Goal: Use online tool/utility: Utilize a website feature to perform a specific function

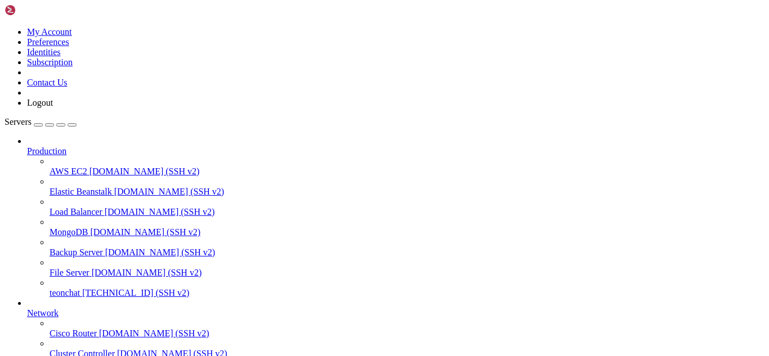
click at [109, 288] on span "[TECHNICAL_ID] (SSH v2)" at bounding box center [135, 293] width 107 height 10
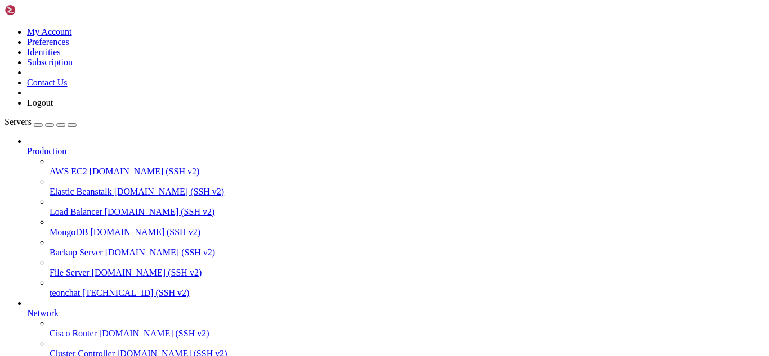
drag, startPoint x: 17, startPoint y: 784, endPoint x: 33, endPoint y: 809, distance: 29.4
drag, startPoint x: 33, startPoint y: 671, endPoint x: 313, endPoint y: 767, distance: 296.5
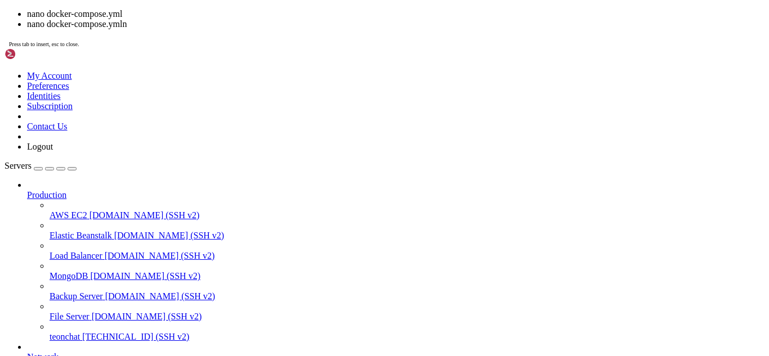
scroll to position [717, 0]
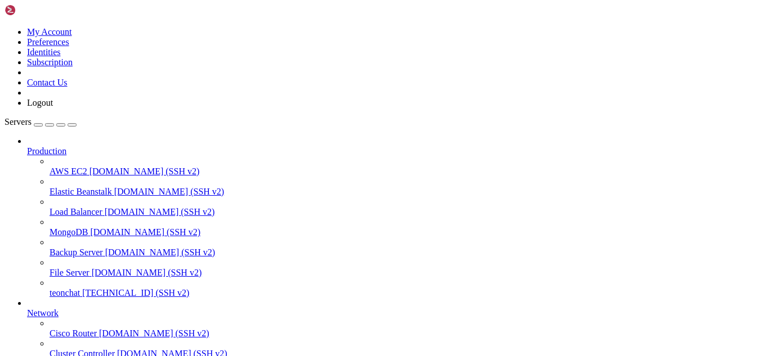
drag, startPoint x: 9, startPoint y: 876, endPoint x: 80, endPoint y: 888, distance: 71.9
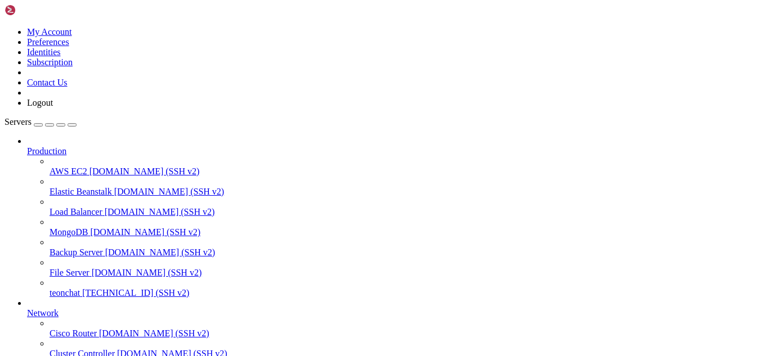
drag, startPoint x: 26, startPoint y: 730, endPoint x: 309, endPoint y: 795, distance: 289.5
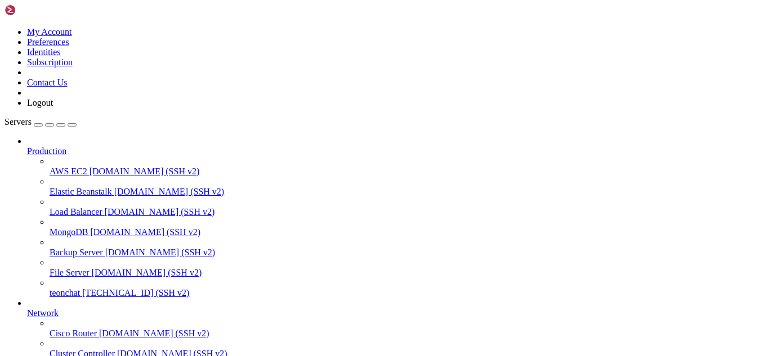
drag, startPoint x: 8, startPoint y: 874, endPoint x: 110, endPoint y: 883, distance: 102.4
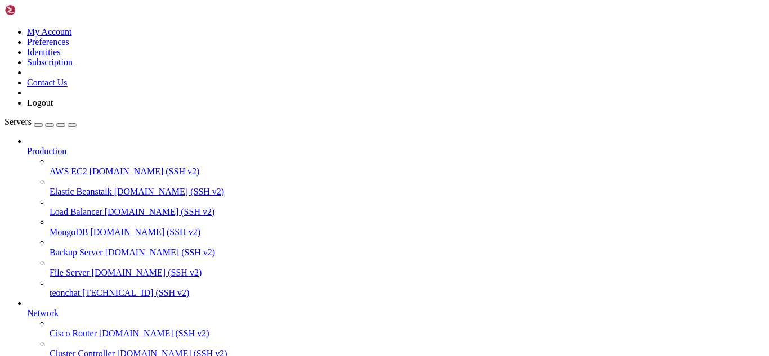
drag, startPoint x: 11, startPoint y: 867, endPoint x: 200, endPoint y: 894, distance: 190.5
drag, startPoint x: 16, startPoint y: 135, endPoint x: 141, endPoint y: 196, distance: 138.5
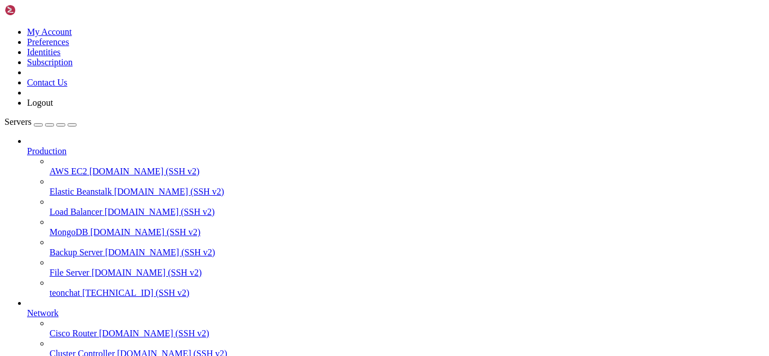
drag, startPoint x: 9, startPoint y: 869, endPoint x: 150, endPoint y: 888, distance: 142.7
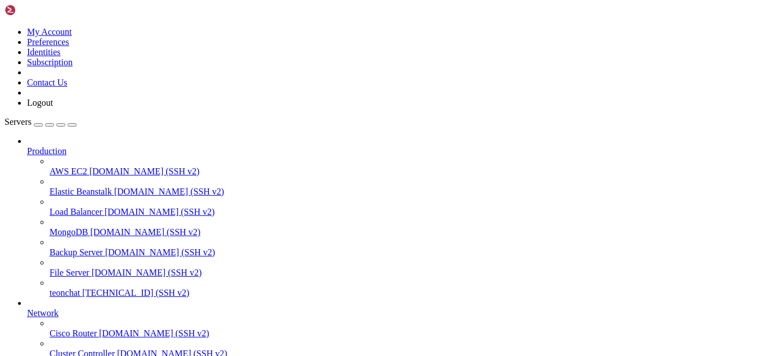
drag, startPoint x: 37, startPoint y: 765, endPoint x: 394, endPoint y: 765, distance: 357.0
drag, startPoint x: 158, startPoint y: 816, endPoint x: 16, endPoint y: 763, distance: 151.1
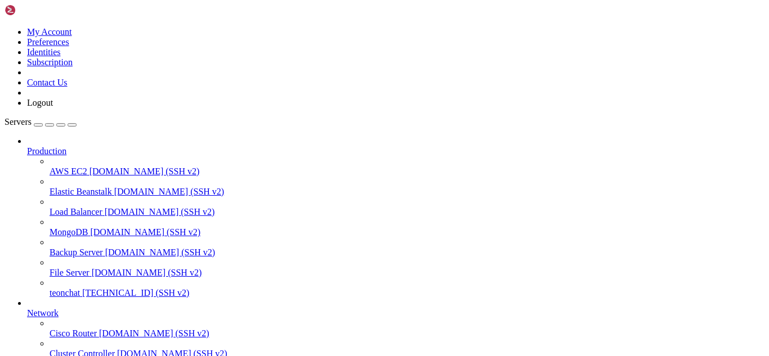
drag, startPoint x: 19, startPoint y: 763, endPoint x: 285, endPoint y: 771, distance: 266.4
drag, startPoint x: 340, startPoint y: 897, endPoint x: 10, endPoint y: 771, distance: 353.2
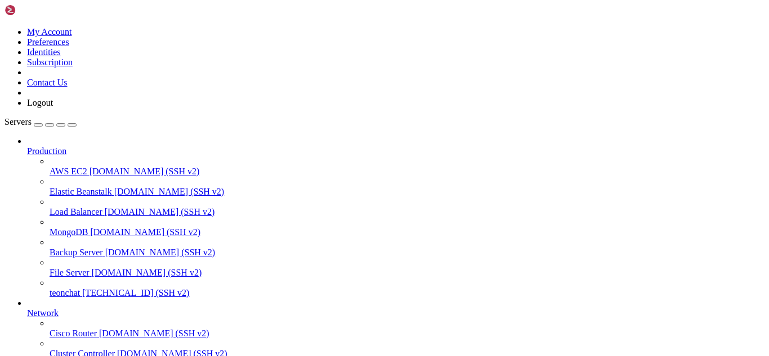
drag, startPoint x: 10, startPoint y: 676, endPoint x: 377, endPoint y: 757, distance: 376.1
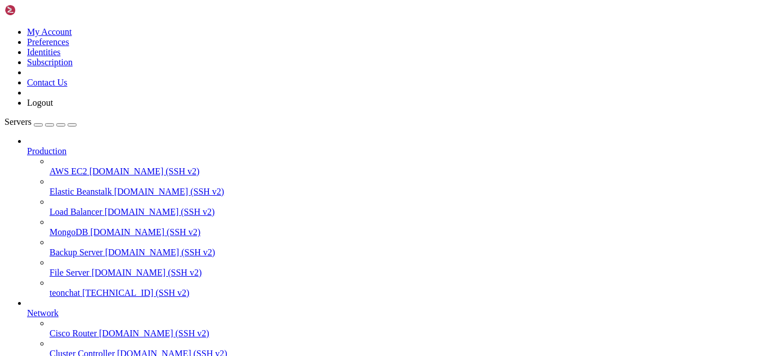
drag, startPoint x: 124, startPoint y: 904, endPoint x: 111, endPoint y: 907, distance: 13.8
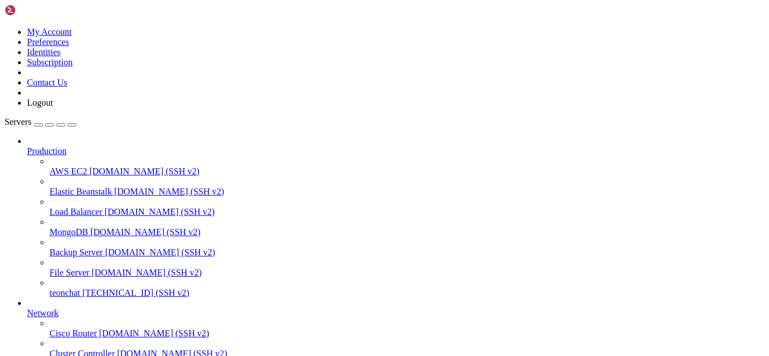
drag, startPoint x: 257, startPoint y: 959, endPoint x: 117, endPoint y: 907, distance: 150.0
drag, startPoint x: 117, startPoint y: 907, endPoint x: 104, endPoint y: 905, distance: 13.1
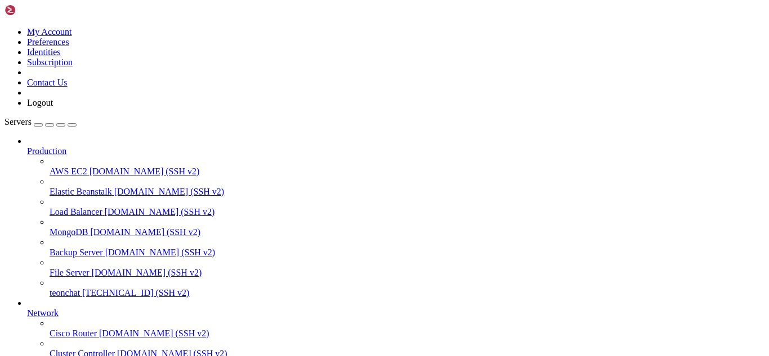
drag, startPoint x: 6, startPoint y: 715, endPoint x: 20, endPoint y: 729, distance: 19.5
drag, startPoint x: 10, startPoint y: 715, endPoint x: 200, endPoint y: 896, distance: 262.4
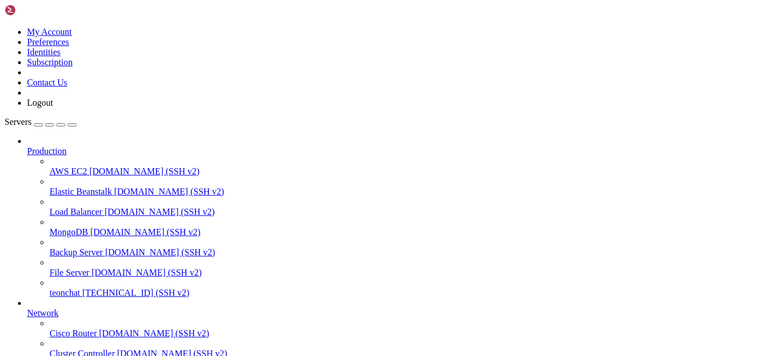
scroll to position [5068, 0]
drag, startPoint x: 257, startPoint y: 964, endPoint x: 118, endPoint y: 913, distance: 148.0
drag, startPoint x: 8, startPoint y: 698, endPoint x: 55, endPoint y: 808, distance: 120.1
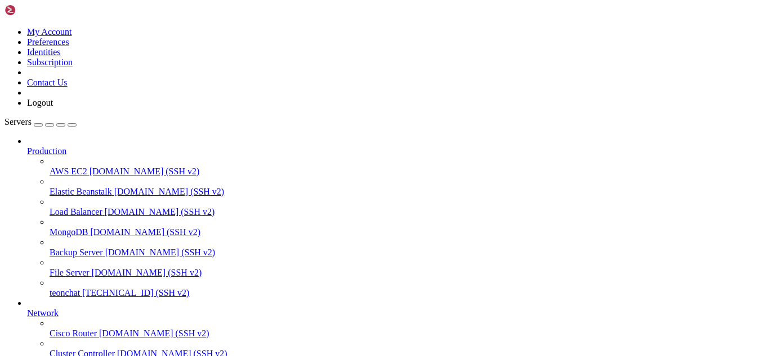
drag, startPoint x: 13, startPoint y: 653, endPoint x: 277, endPoint y: 873, distance: 343.4
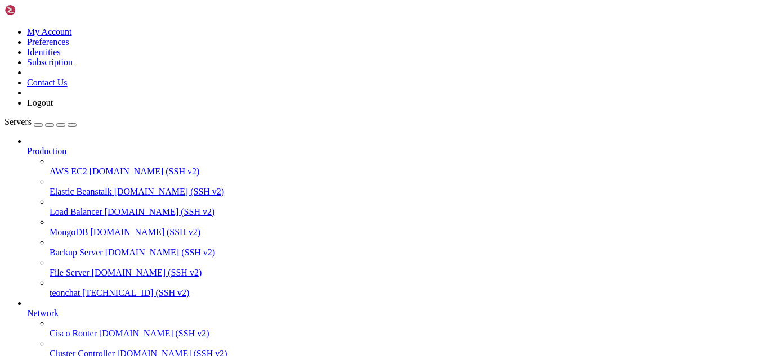
drag, startPoint x: 10, startPoint y: 701, endPoint x: 334, endPoint y: 784, distance: 334.8
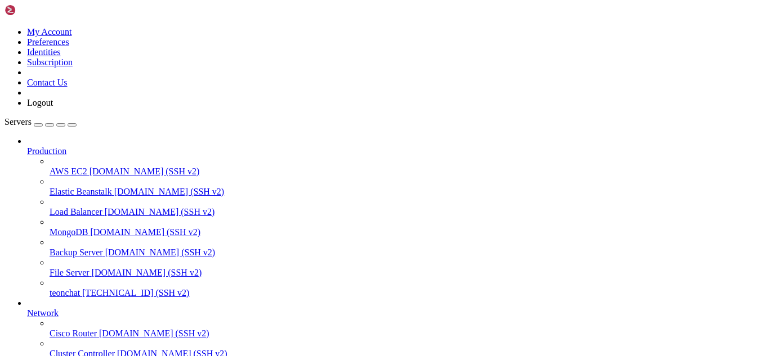
scroll to position [5084, 0]
drag, startPoint x: 23, startPoint y: 663, endPoint x: 249, endPoint y: 886, distance: 317.7
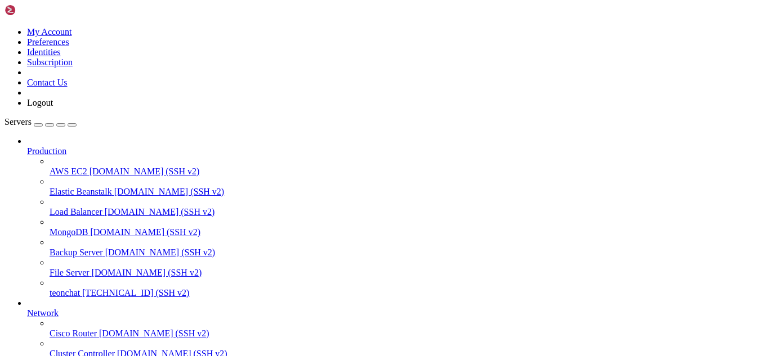
drag, startPoint x: 200, startPoint y: 880, endPoint x: 8, endPoint y: 850, distance: 194.4
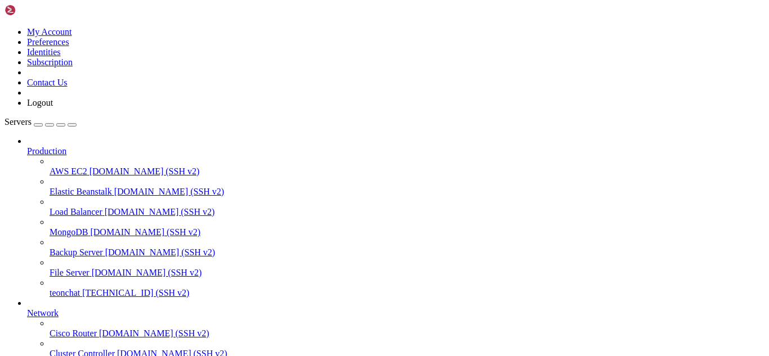
scroll to position [5210, 0]
drag, startPoint x: 41, startPoint y: 734, endPoint x: 22, endPoint y: 767, distance: 37.6
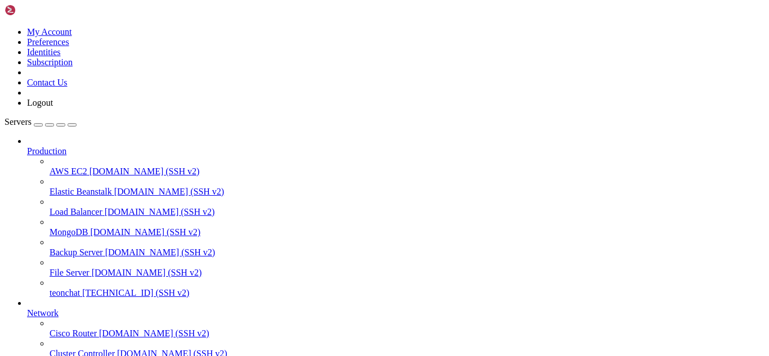
scroll to position [5305, 0]
drag, startPoint x: 29, startPoint y: 762, endPoint x: 441, endPoint y: 760, distance: 411.6
drag, startPoint x: 207, startPoint y: 888, endPoint x: 10, endPoint y: 858, distance: 200.0
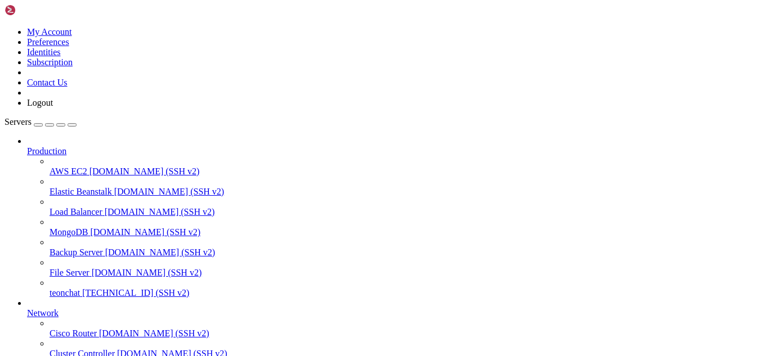
drag, startPoint x: 54, startPoint y: 678, endPoint x: 42, endPoint y: 766, distance: 88.6
drag, startPoint x: 551, startPoint y: 897, endPoint x: 10, endPoint y: 653, distance: 593.0
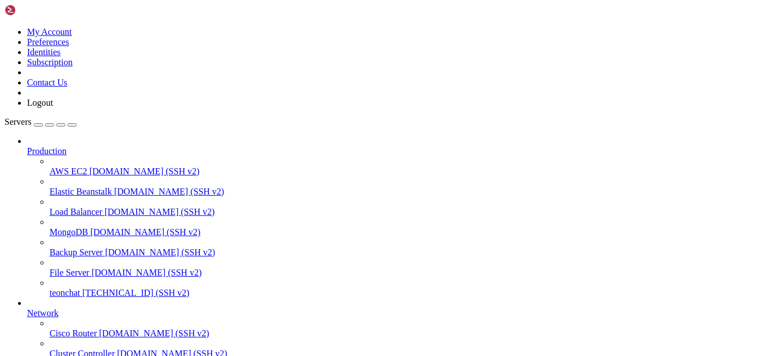
scroll to position [6763, 0]
drag, startPoint x: 118, startPoint y: 902, endPoint x: 97, endPoint y: 909, distance: 22.1
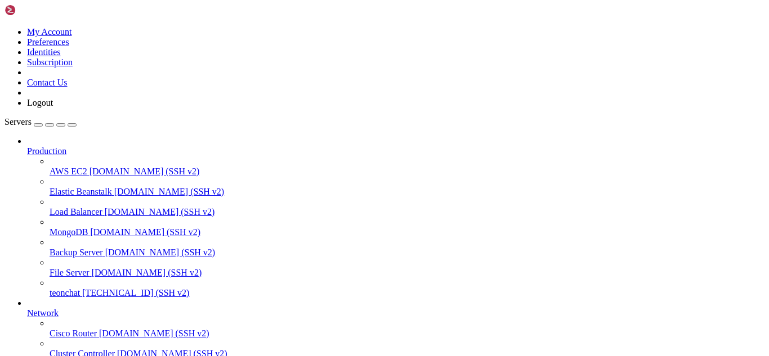
scroll to position [7031, 0]
drag, startPoint x: 146, startPoint y: 909, endPoint x: 108, endPoint y: 906, distance: 37.8
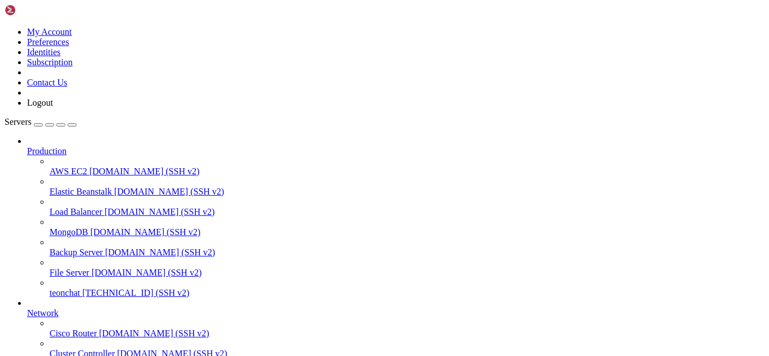
scroll to position [7362, 0]
drag, startPoint x: 145, startPoint y: 912, endPoint x: 102, endPoint y: 866, distance: 62.9
drag, startPoint x: 194, startPoint y: 909, endPoint x: 146, endPoint y: 895, distance: 49.3
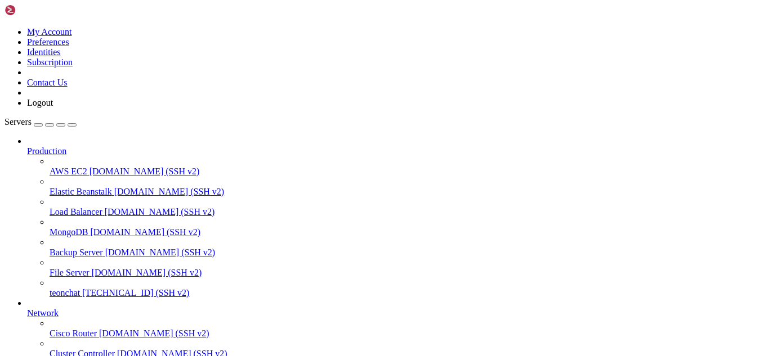
drag, startPoint x: 133, startPoint y: 906, endPoint x: 101, endPoint y: 895, distance: 34.5
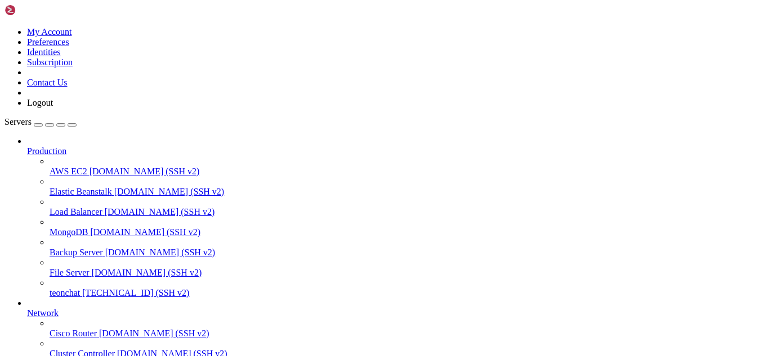
click at [82, 288] on span "[TECHNICAL_ID] (SSH v2)" at bounding box center [135, 293] width 107 height 10
drag, startPoint x: 105, startPoint y: 282, endPoint x: 61, endPoint y: 278, distance: 44.0
click at [82, 288] on span "[TECHNICAL_ID] (SSH v2)" at bounding box center [135, 293] width 107 height 10
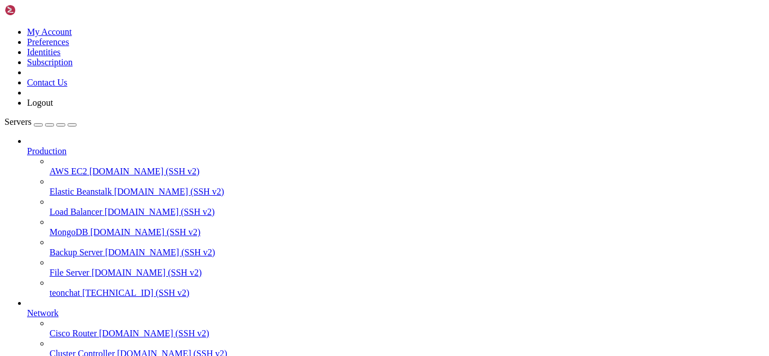
drag, startPoint x: 120, startPoint y: 905, endPoint x: 111, endPoint y: 906, distance: 8.5
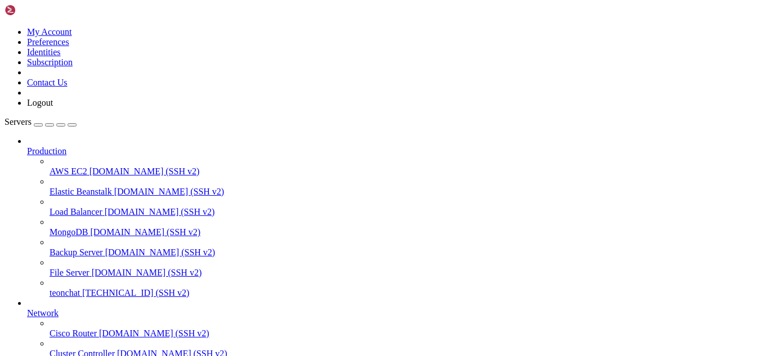
drag, startPoint x: 8, startPoint y: 730, endPoint x: 158, endPoint y: 895, distance: 222.4
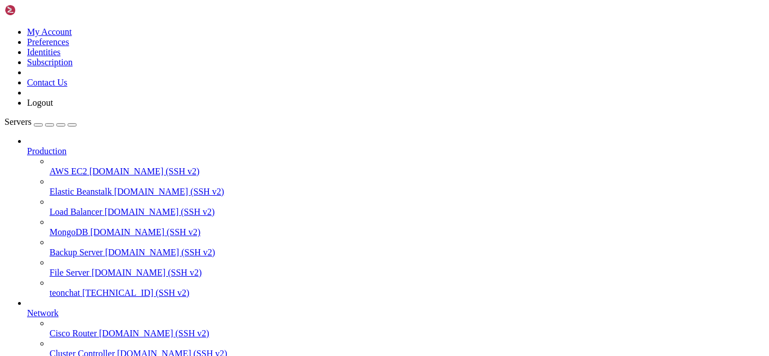
drag, startPoint x: 131, startPoint y: 908, endPoint x: 90, endPoint y: 902, distance: 40.9
drag, startPoint x: 167, startPoint y: 906, endPoint x: 127, endPoint y: 900, distance: 40.5
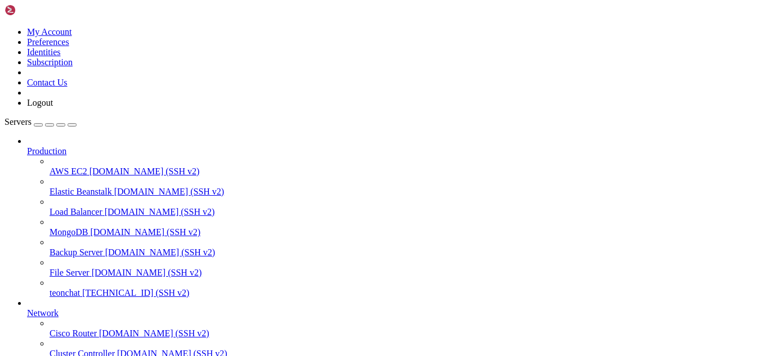
drag, startPoint x: 157, startPoint y: 905, endPoint x: 133, endPoint y: 893, distance: 26.9
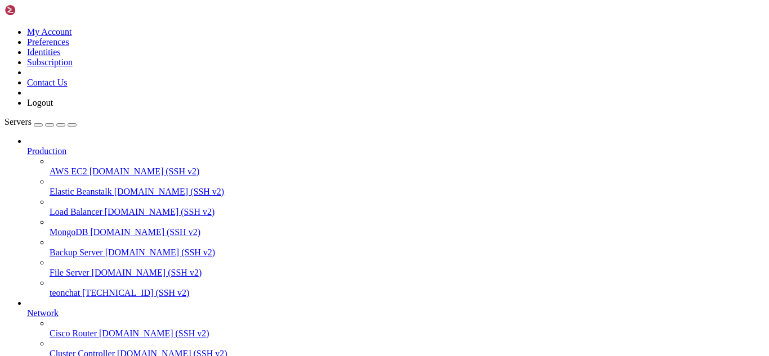
scroll to position [9175, 0]
drag, startPoint x: 168, startPoint y: 912, endPoint x: 137, endPoint y: 910, distance: 31.0
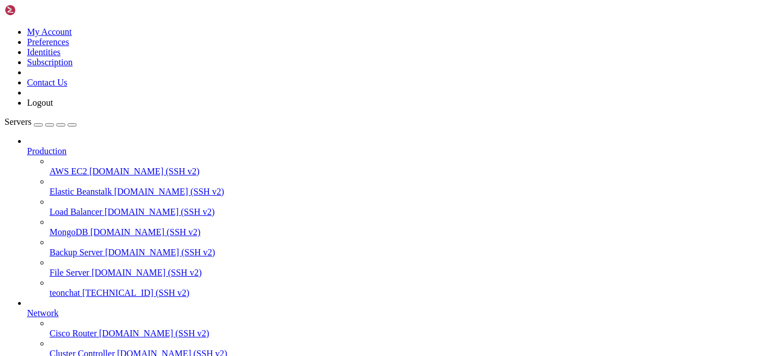
drag, startPoint x: 168, startPoint y: 907, endPoint x: 148, endPoint y: 909, distance: 20.3
